Goal: Check status: Check status

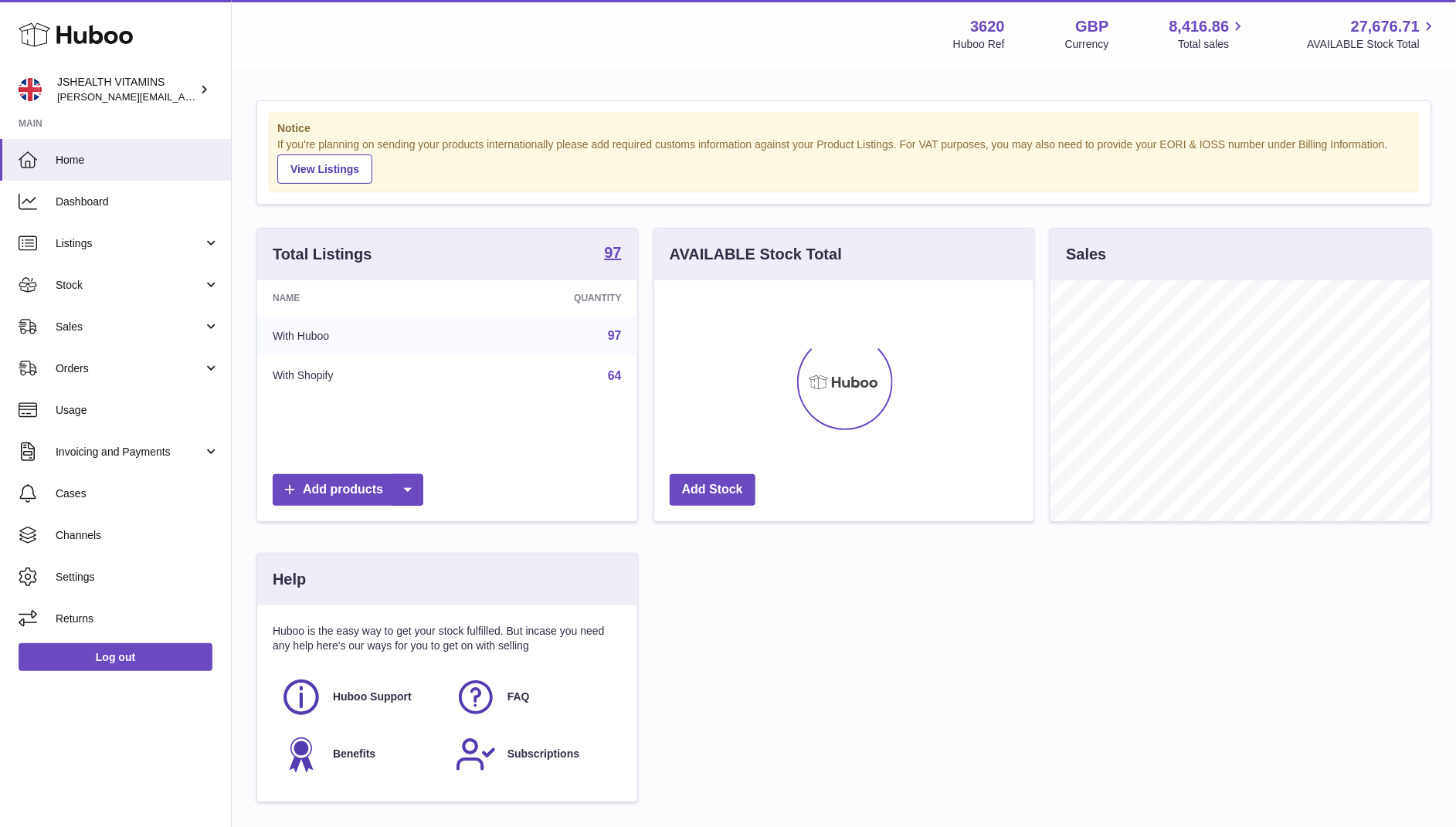
scroll to position [241, 380]
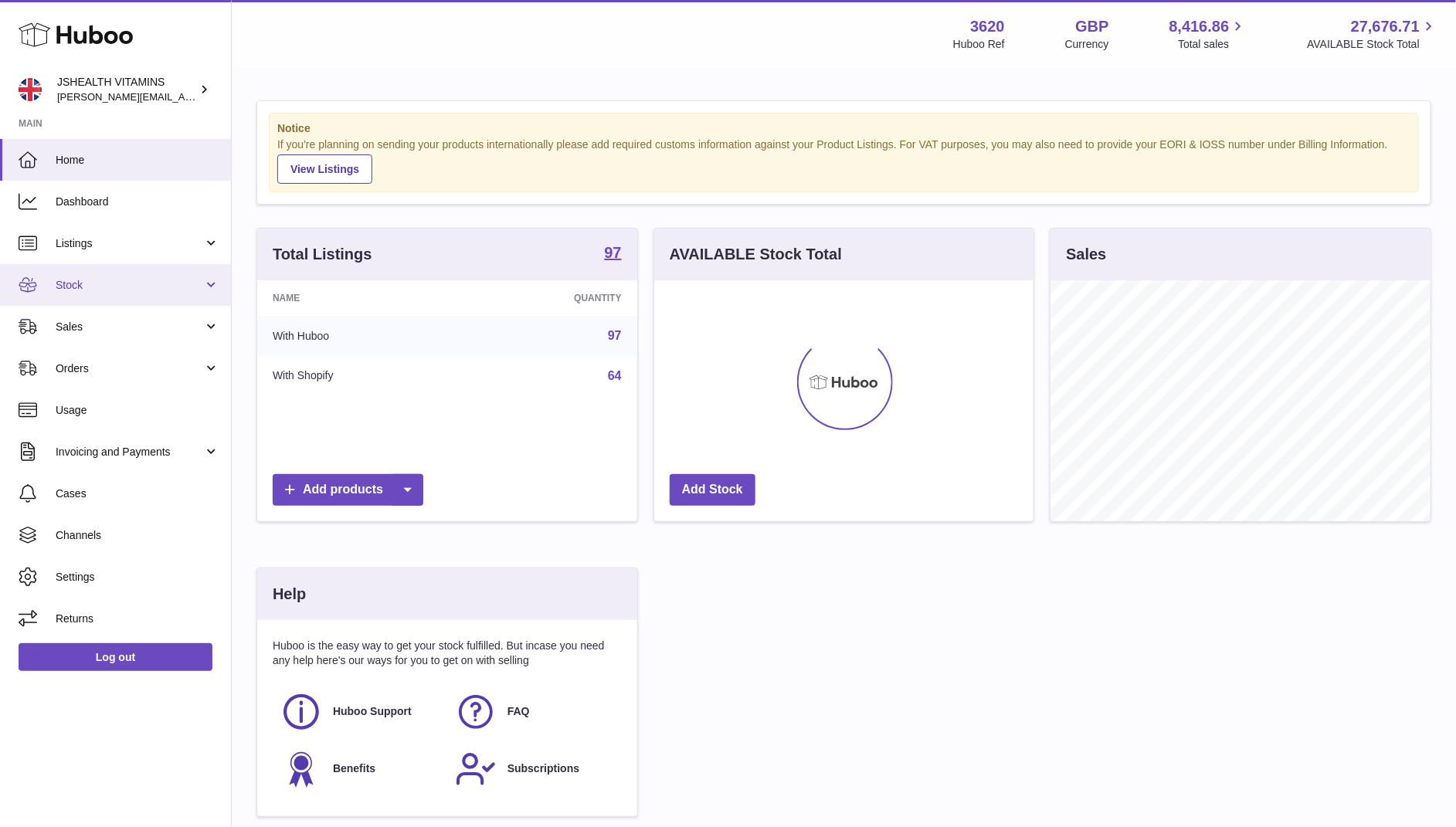
click at [110, 280] on span "Stock" at bounding box center [130, 285] width 148 height 15
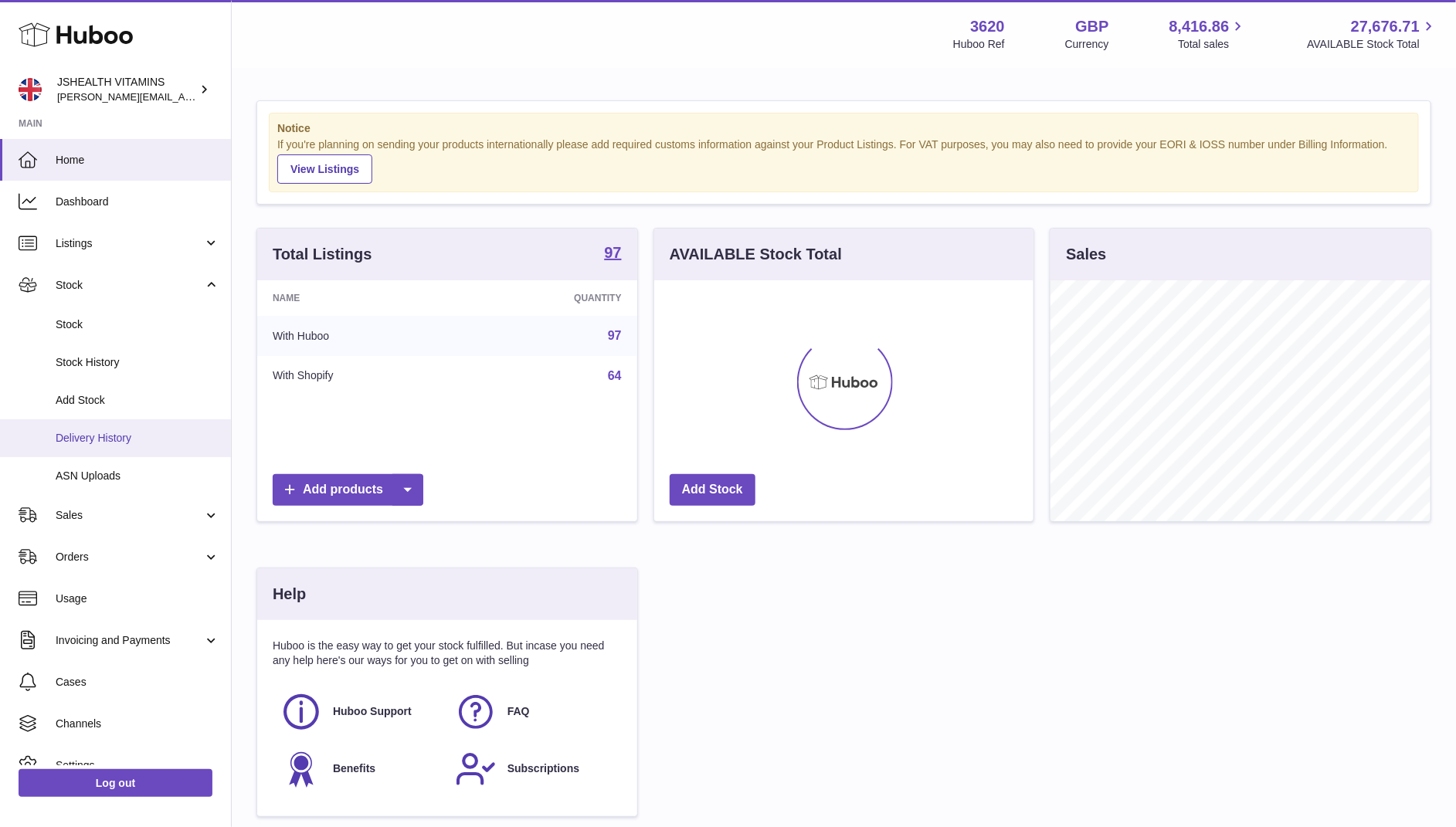
click at [137, 434] on span "Delivery History" at bounding box center [138, 438] width 164 height 15
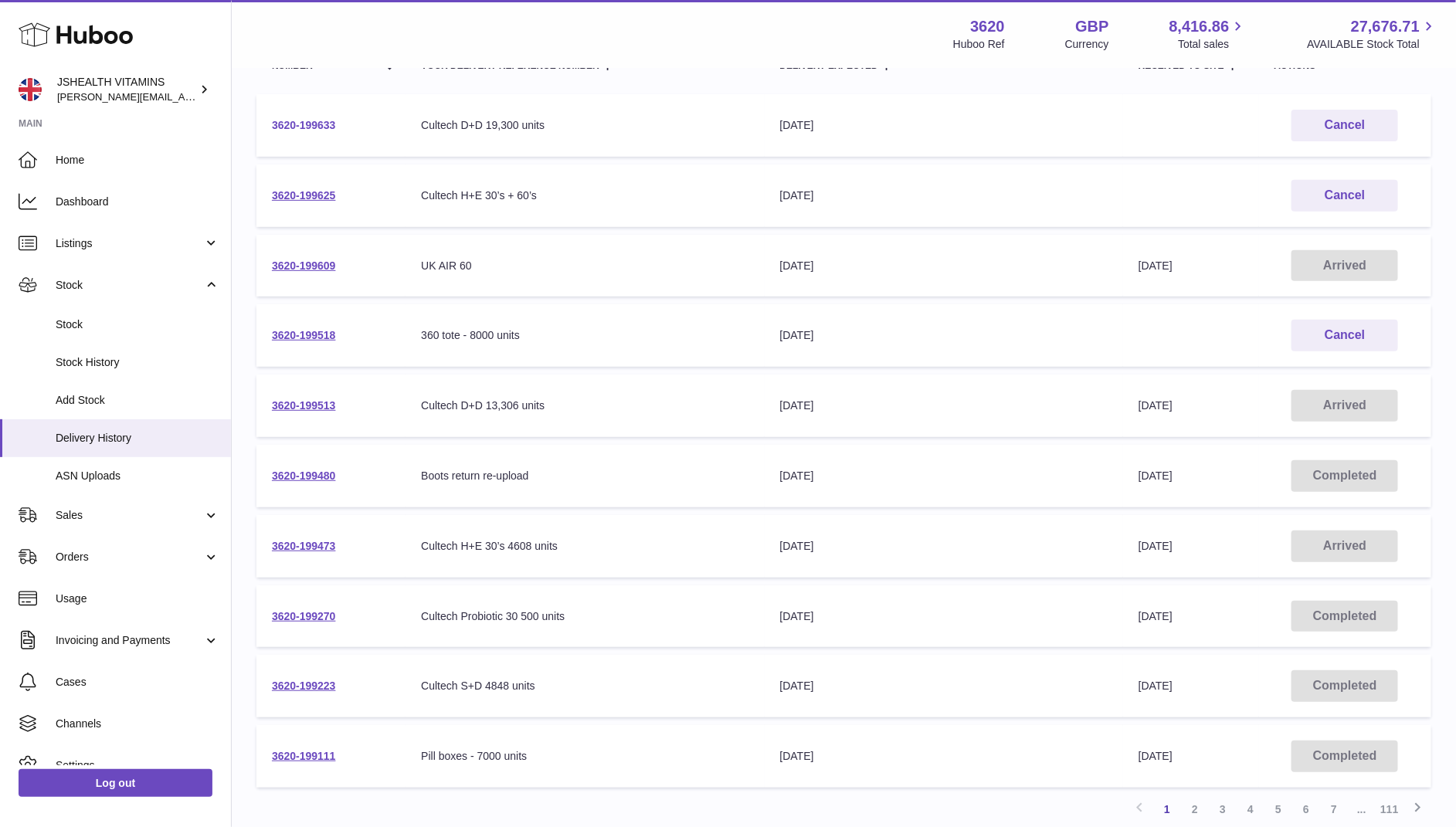
scroll to position [216, 0]
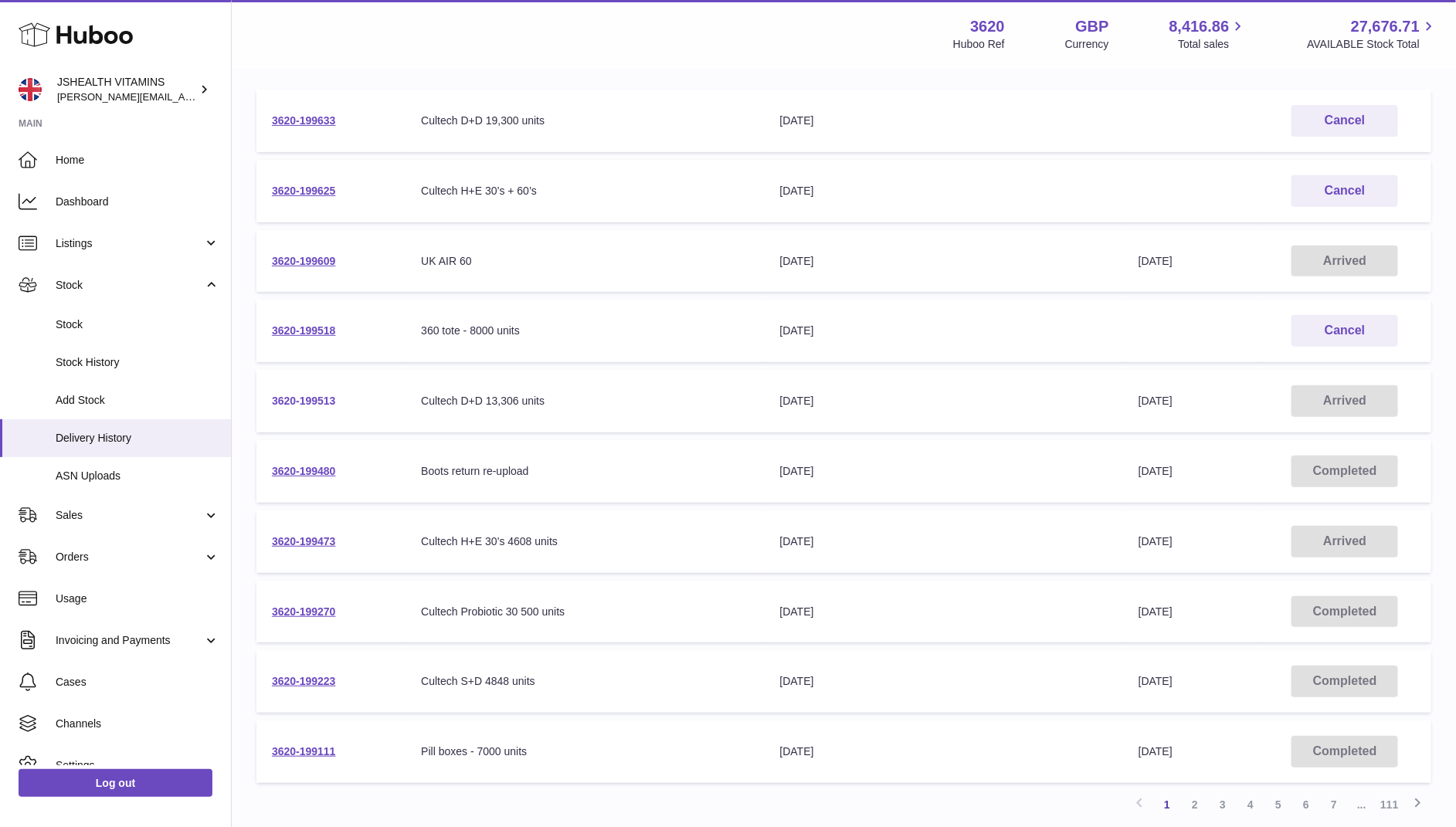
click at [320, 404] on link "3620-199513" at bounding box center [304, 401] width 64 height 13
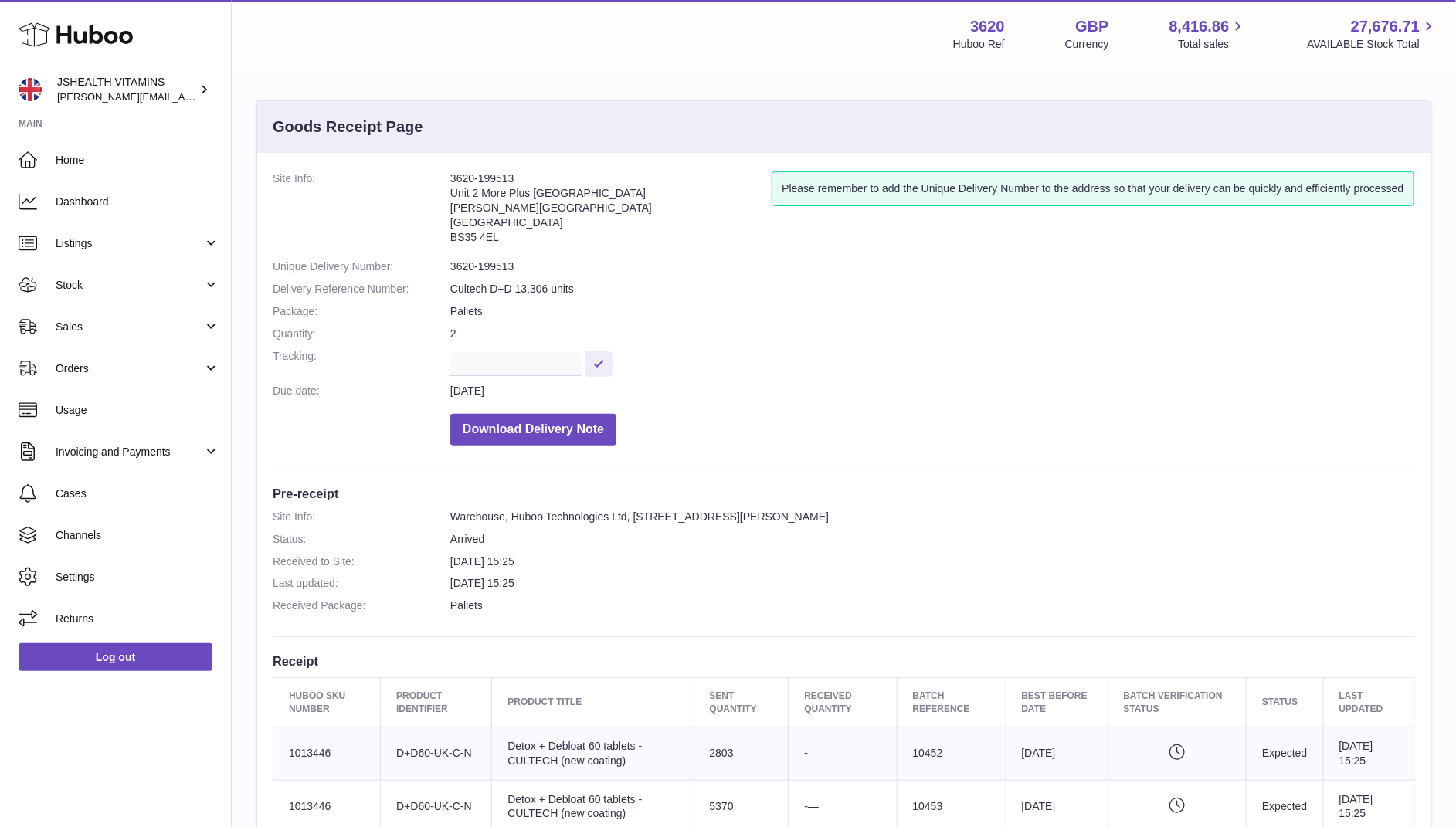
click at [486, 261] on dd "3620-199513" at bounding box center [932, 266] width 965 height 15
copy dl "3620-199513"
